Goal: Complete application form

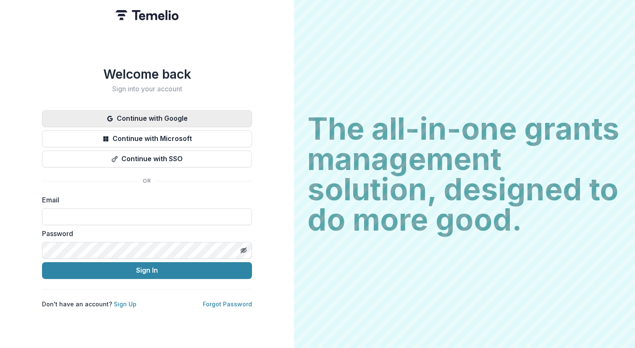
click at [168, 114] on button "Continue with Google" at bounding box center [147, 118] width 210 height 17
